Goal: Task Accomplishment & Management: Manage account settings

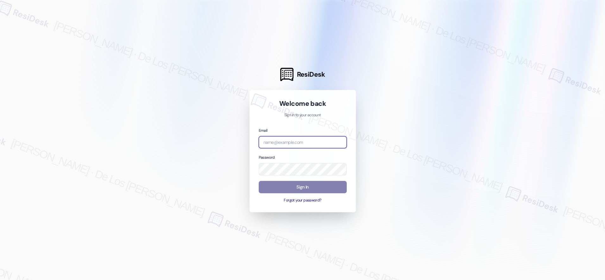
click at [304, 145] on input "email" at bounding box center [303, 142] width 88 height 12
type input "automated-surveys-orion_housing-[PERSON_NAME].[PERSON_NAME]@orion_[DOMAIN_NAME]"
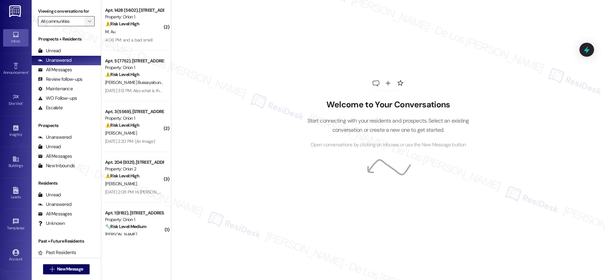
click at [88, 23] on icon "" at bounding box center [89, 21] width 3 height 5
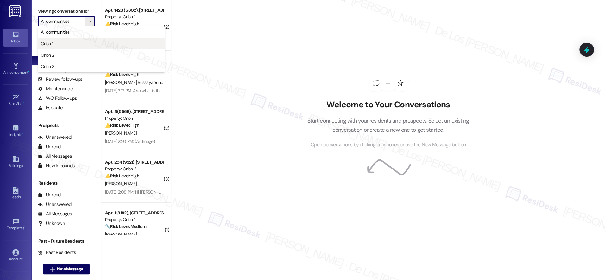
click at [78, 42] on span "Orion 1" at bounding box center [101, 44] width 121 height 6
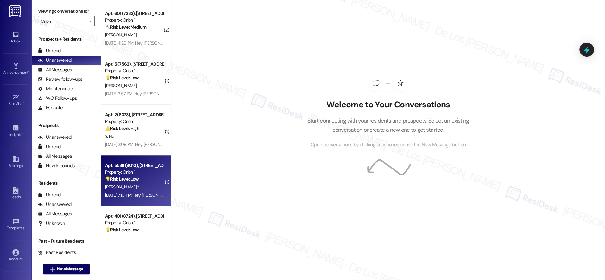
scroll to position [2116, 0]
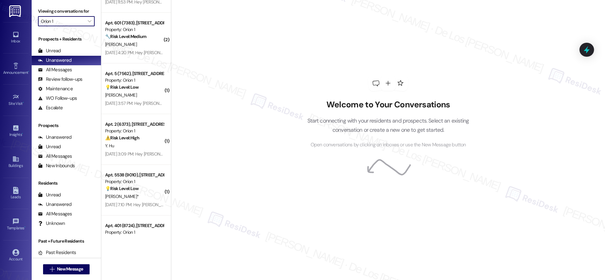
click at [63, 22] on input "Orion 1" at bounding box center [63, 21] width 44 height 10
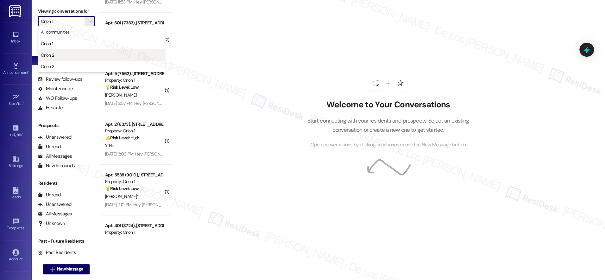
click at [60, 56] on span "Orion 2" at bounding box center [101, 55] width 121 height 6
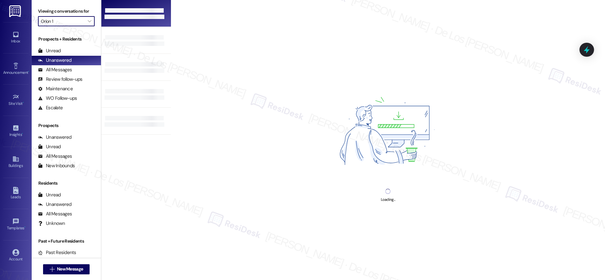
type input "Orion 2"
